Goal: Check status: Check status

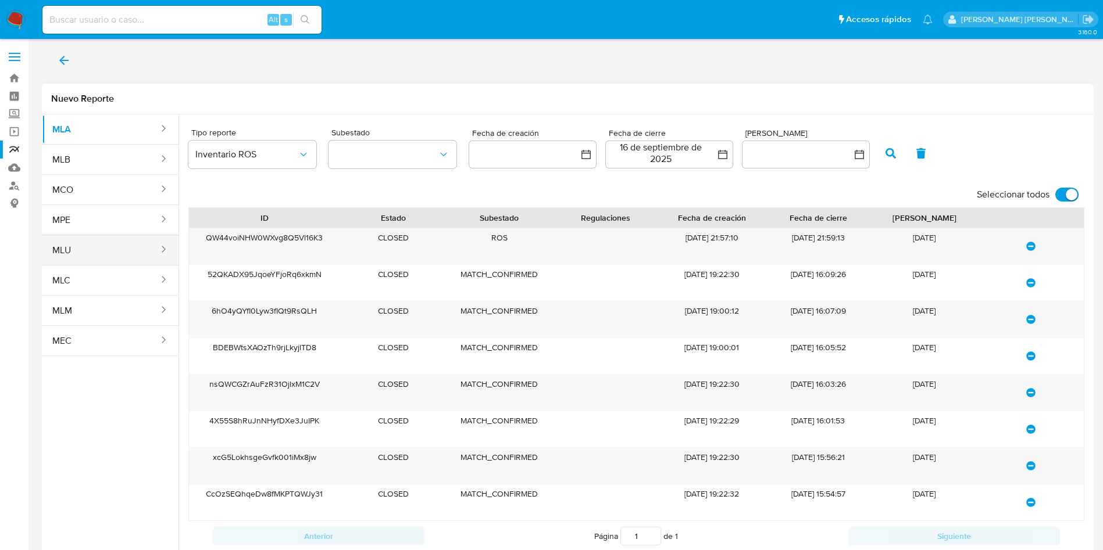
scroll to position [26, 0]
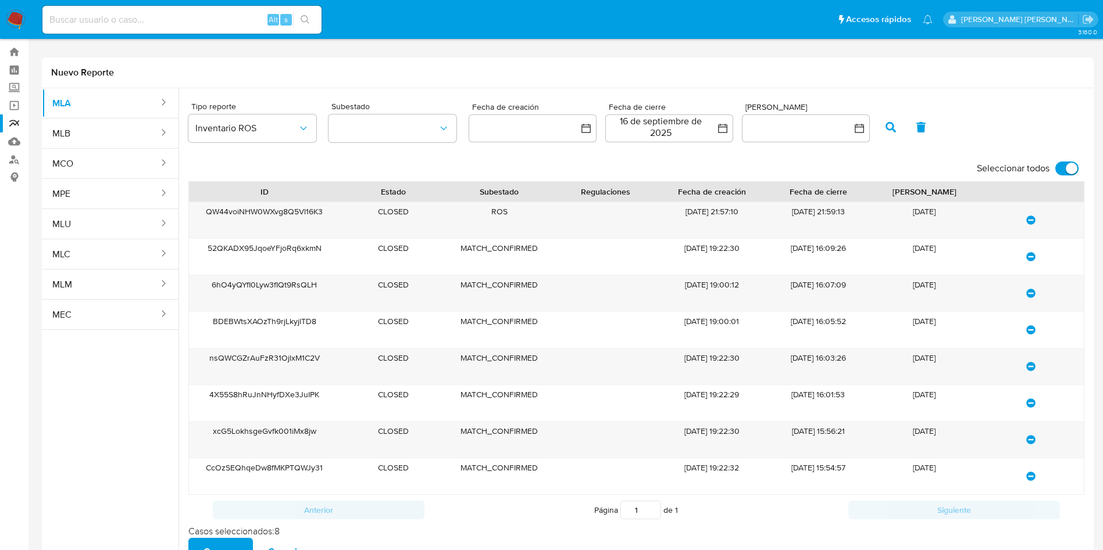
click at [73, 21] on input at bounding box center [181, 19] width 279 height 15
paste input "1158603985"
type input "1158603985"
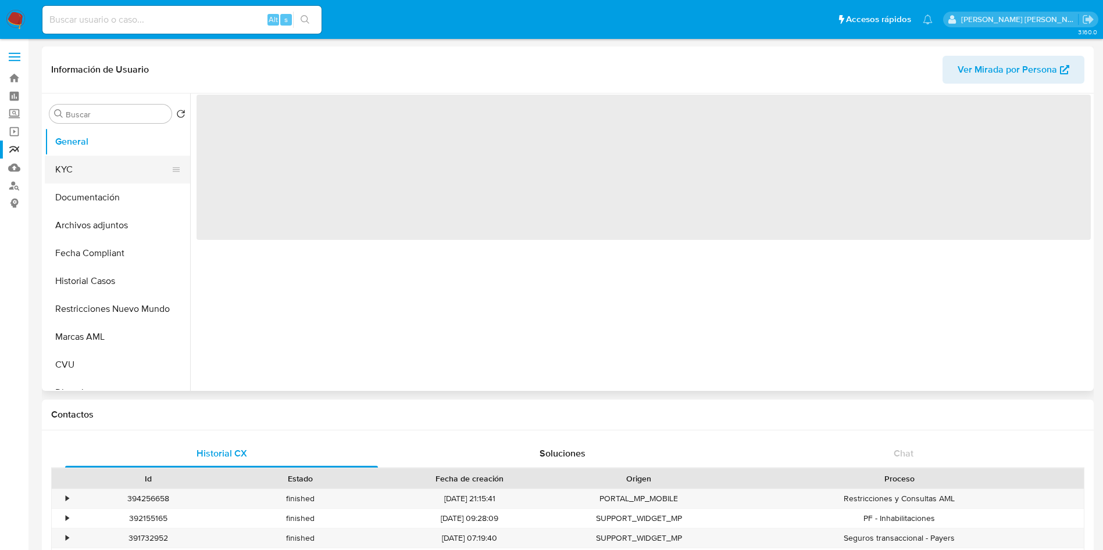
click at [78, 158] on button "KYC" at bounding box center [113, 170] width 136 height 28
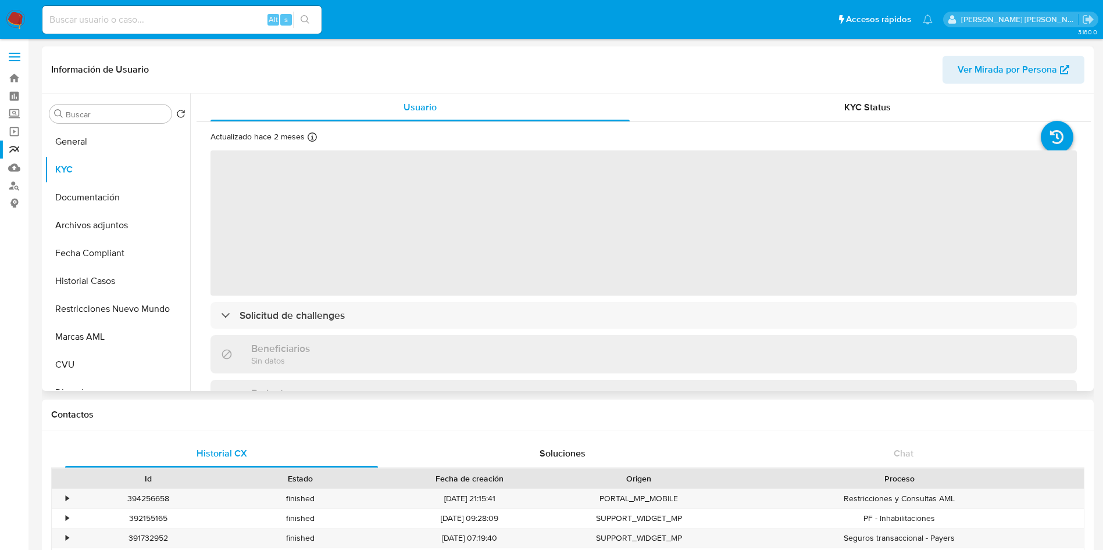
select select "10"
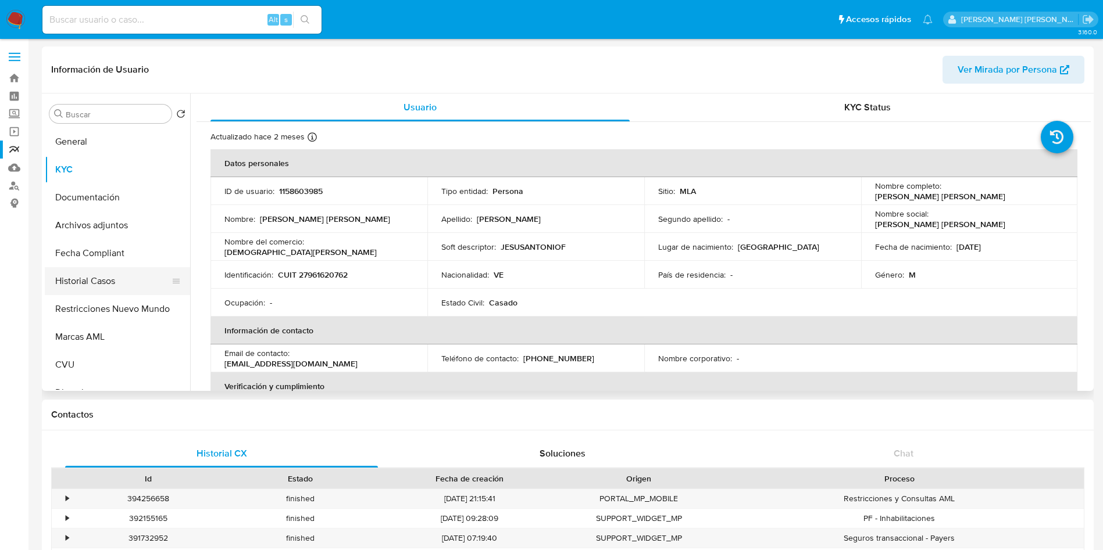
click at [101, 275] on button "Historial Casos" at bounding box center [113, 281] width 136 height 28
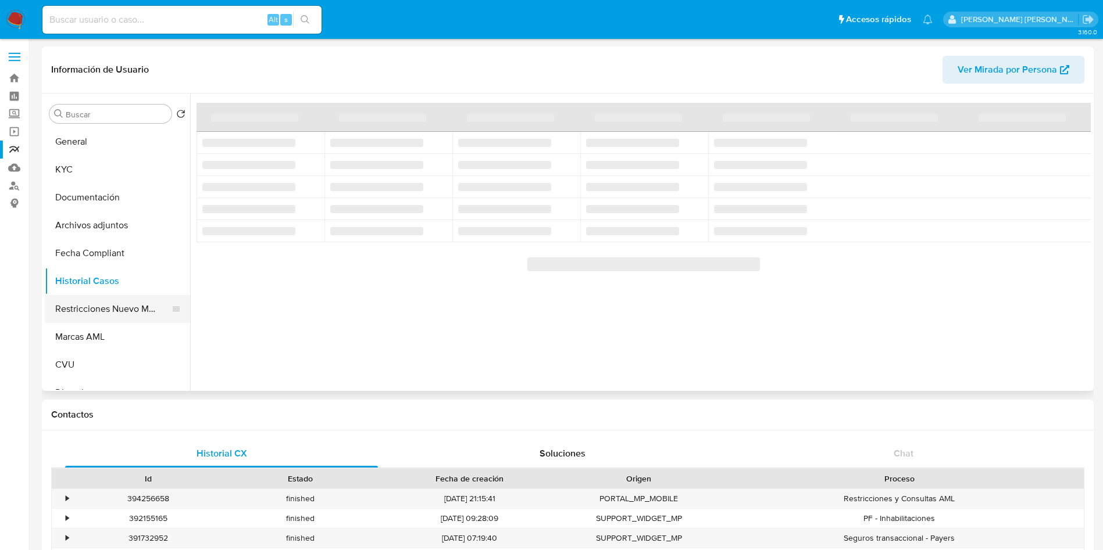
click at [121, 309] on button "Restricciones Nuevo Mundo" at bounding box center [113, 309] width 136 height 28
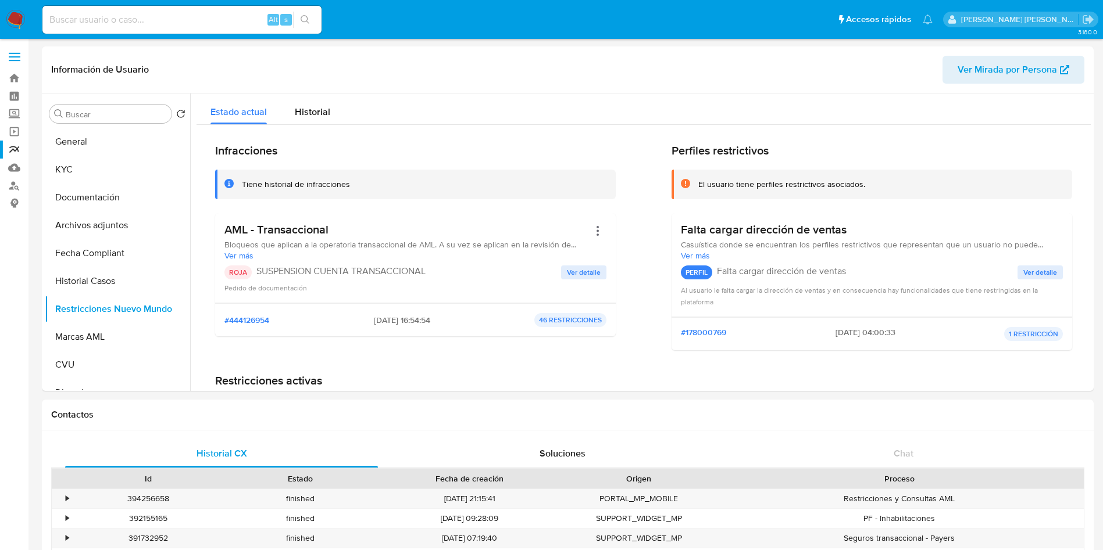
click at [227, 254] on span "Ver más" at bounding box center [406, 256] width 364 height 10
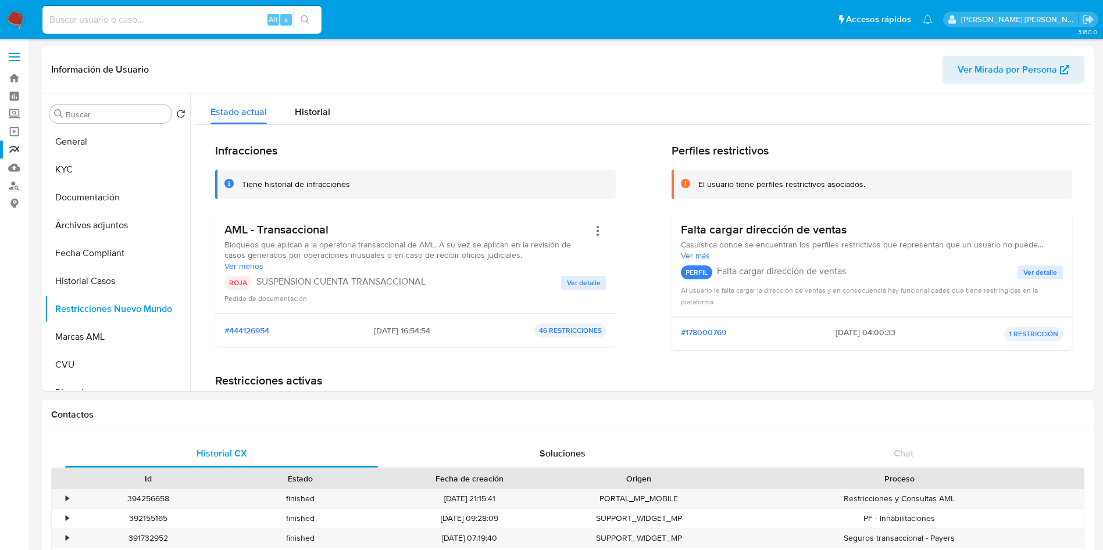
drag, startPoint x: 405, startPoint y: 328, endPoint x: 354, endPoint y: 327, distance: 51.2
click at [354, 327] on div "#444126954 [DATE] 16:54:54 46 RESTRICCIONES" at bounding box center [415, 331] width 382 height 14
click at [577, 289] on span "Ver detalle" at bounding box center [584, 283] width 34 height 12
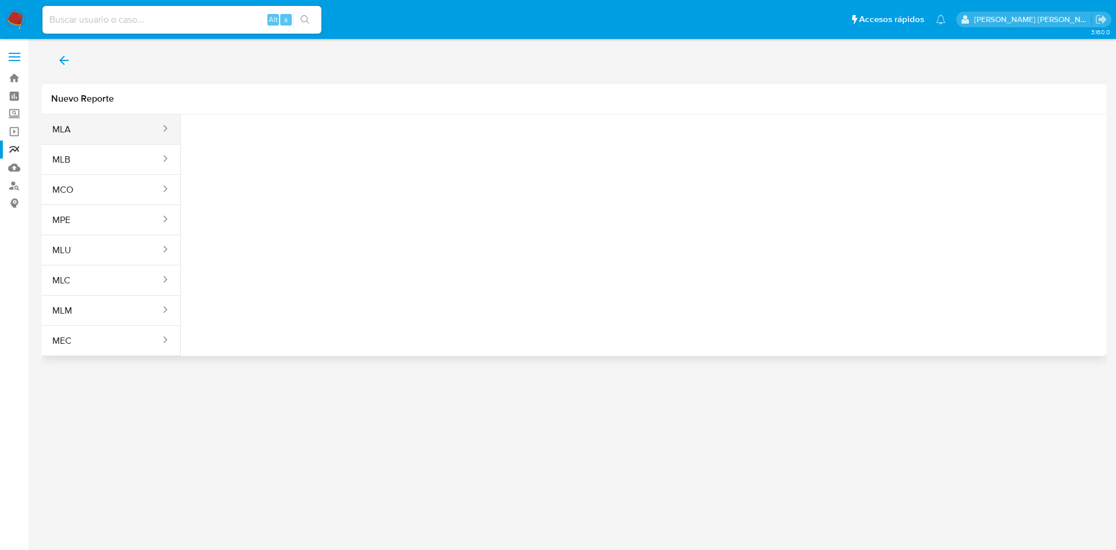
click at [99, 123] on button "MLA" at bounding box center [102, 130] width 120 height 28
